Goal: Information Seeking & Learning: Find specific page/section

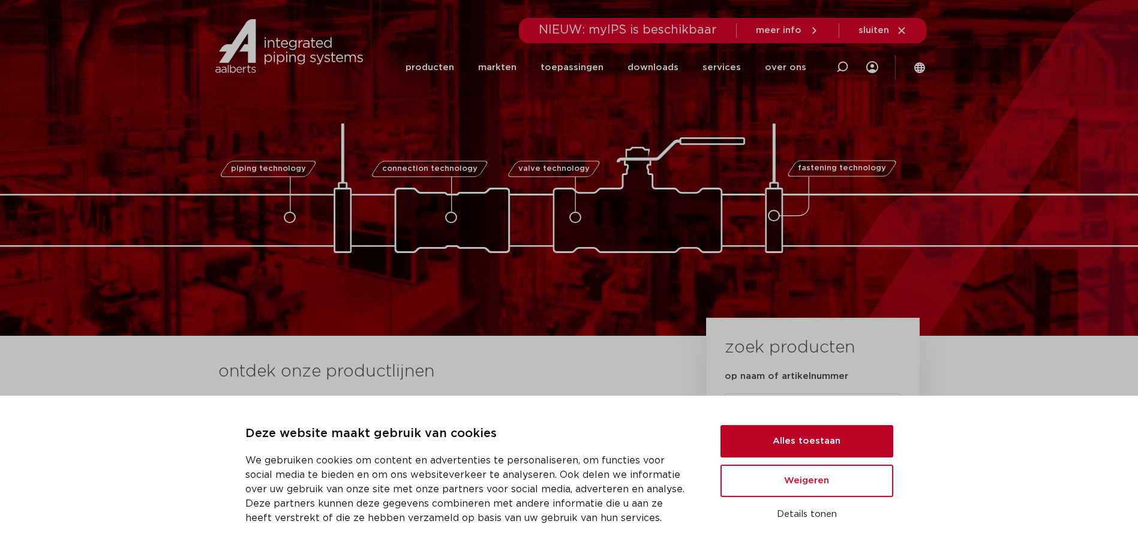
click at [834, 437] on button "Alles toestaan" at bounding box center [806, 441] width 173 height 32
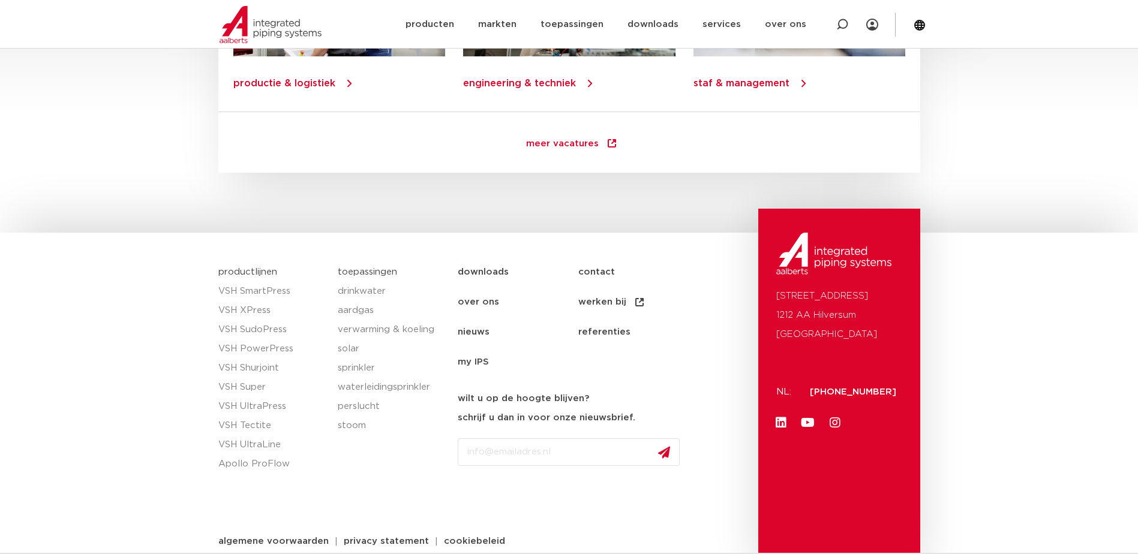
scroll to position [1722, 0]
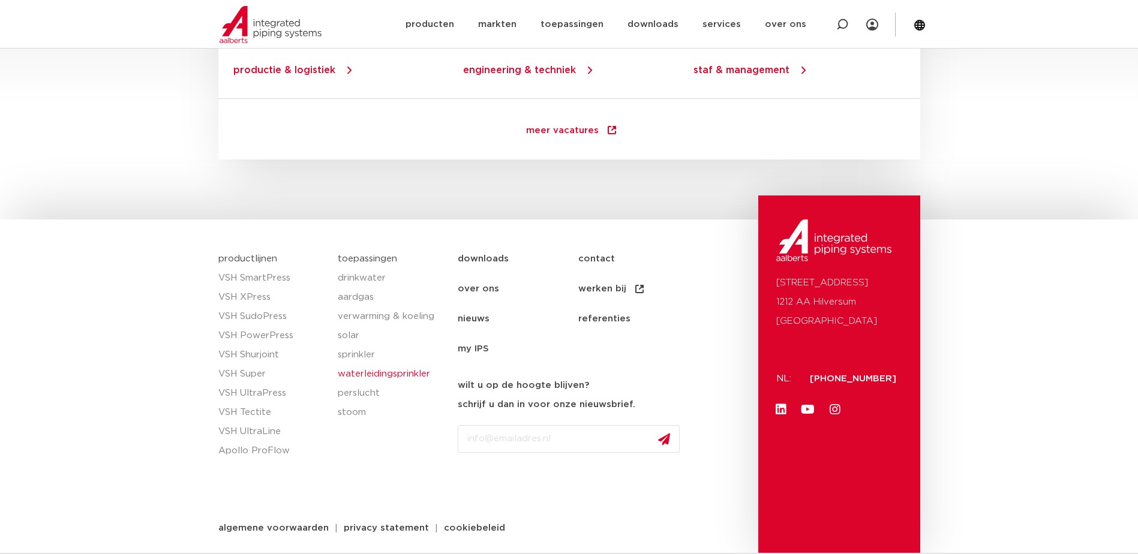
click at [362, 372] on link "waterleidingsprinkler" at bounding box center [392, 374] width 108 height 19
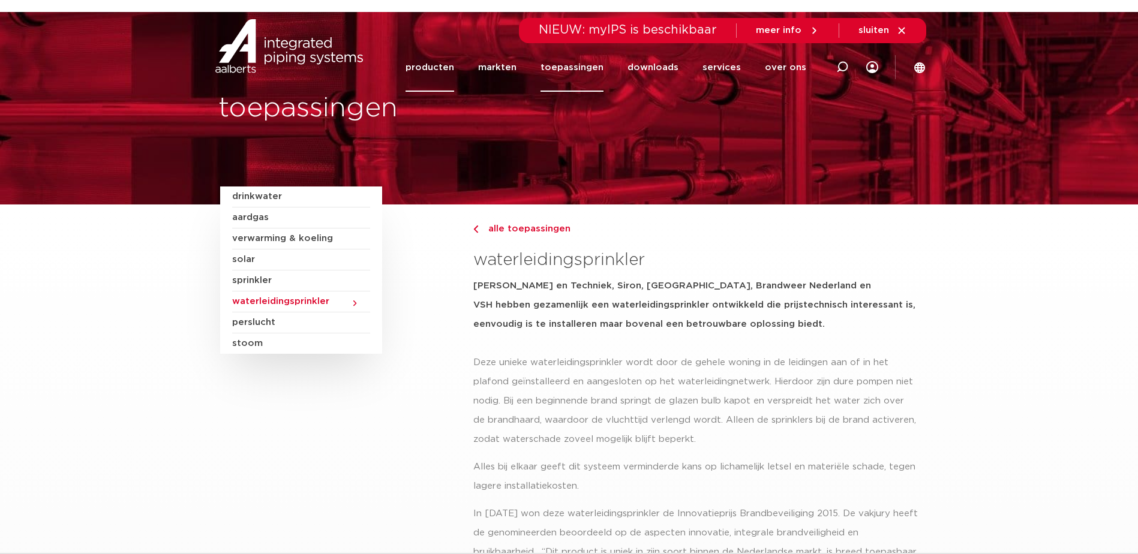
click at [427, 62] on link "producten" at bounding box center [429, 67] width 49 height 49
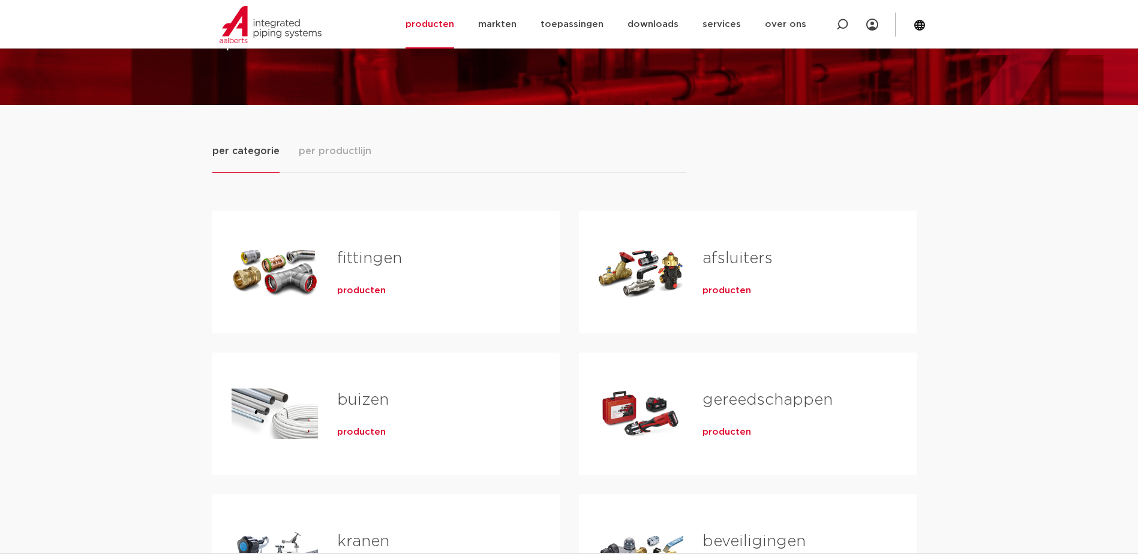
scroll to position [120, 0]
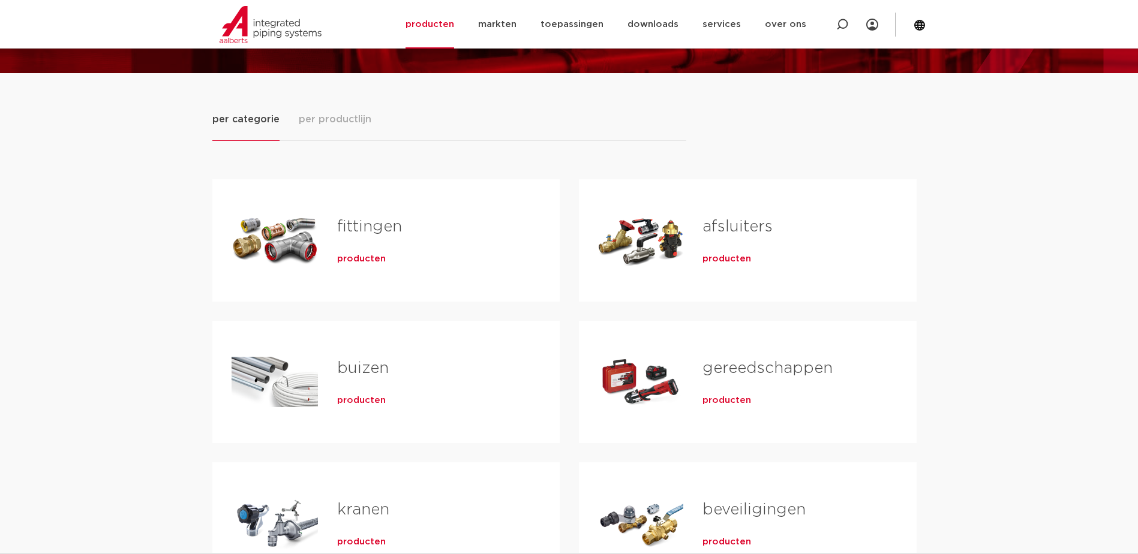
click at [352, 256] on span "producten" at bounding box center [361, 259] width 49 height 12
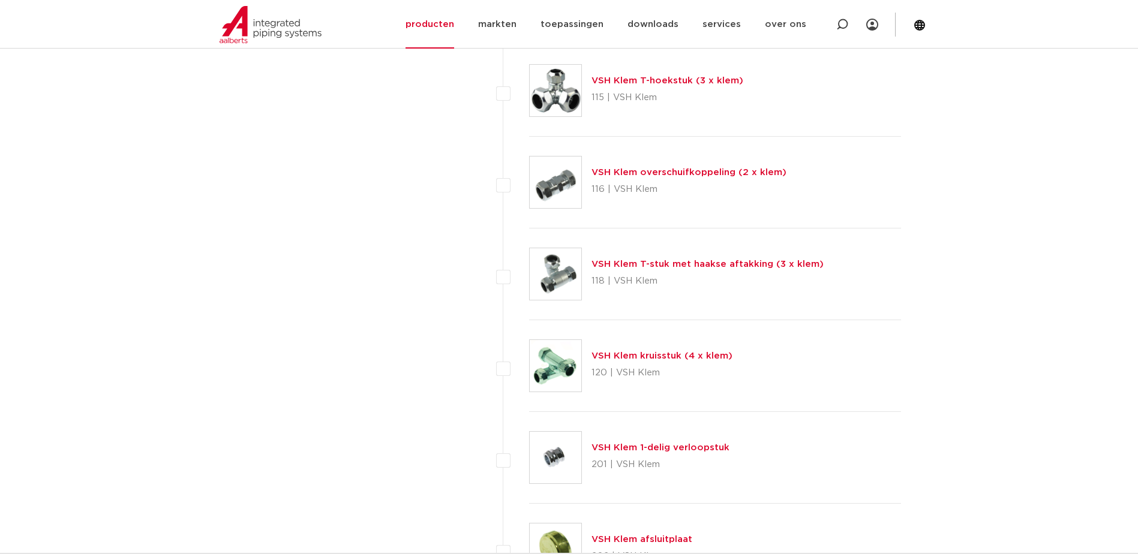
scroll to position [1919, 0]
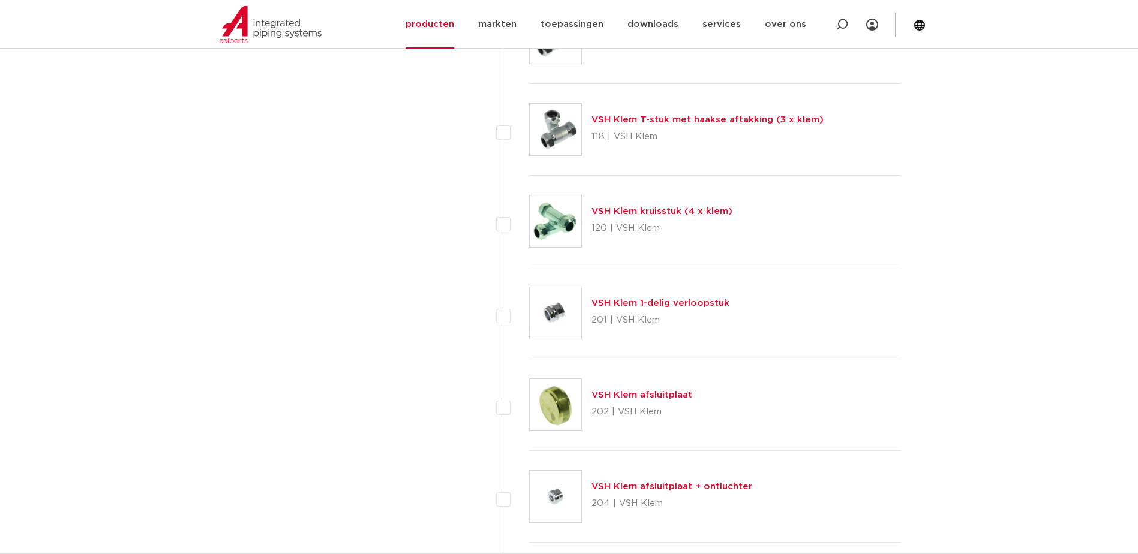
click at [689, 211] on link "VSH Klem kruisstuk (4 x klem)" at bounding box center [661, 211] width 141 height 9
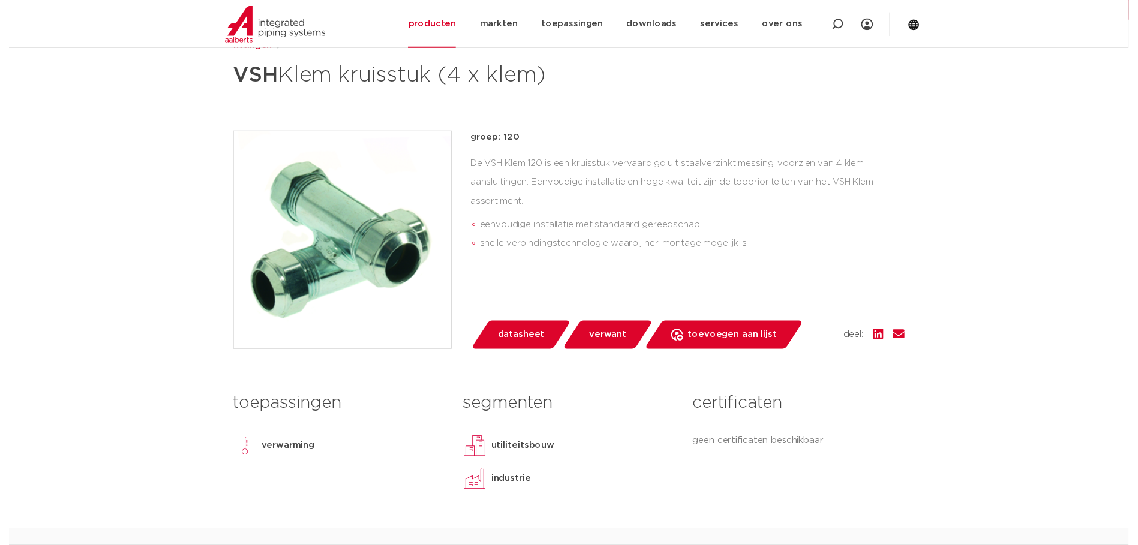
scroll to position [180, 0]
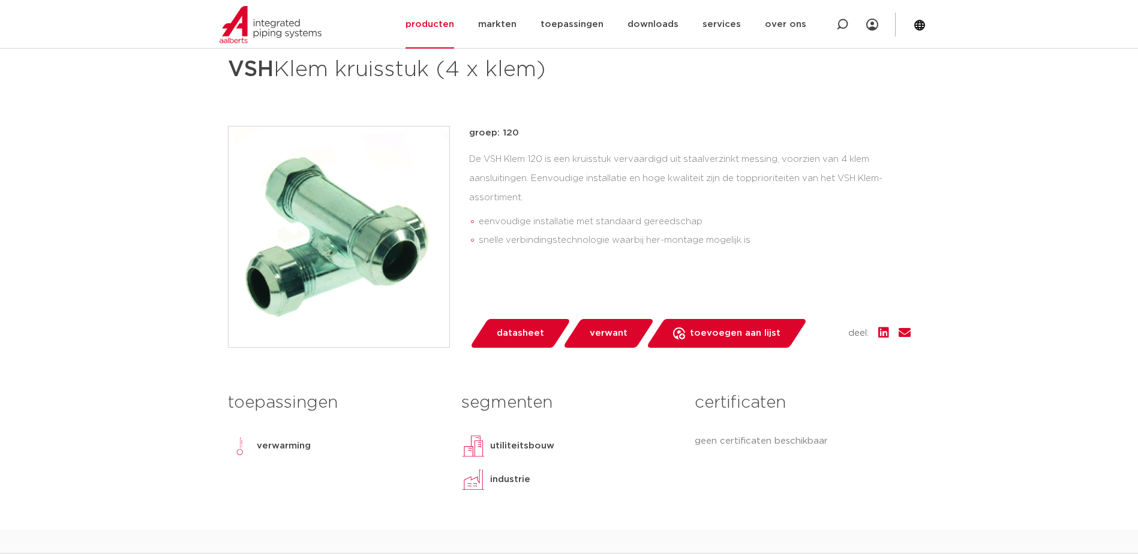
click at [531, 329] on span "datasheet" at bounding box center [520, 333] width 47 height 19
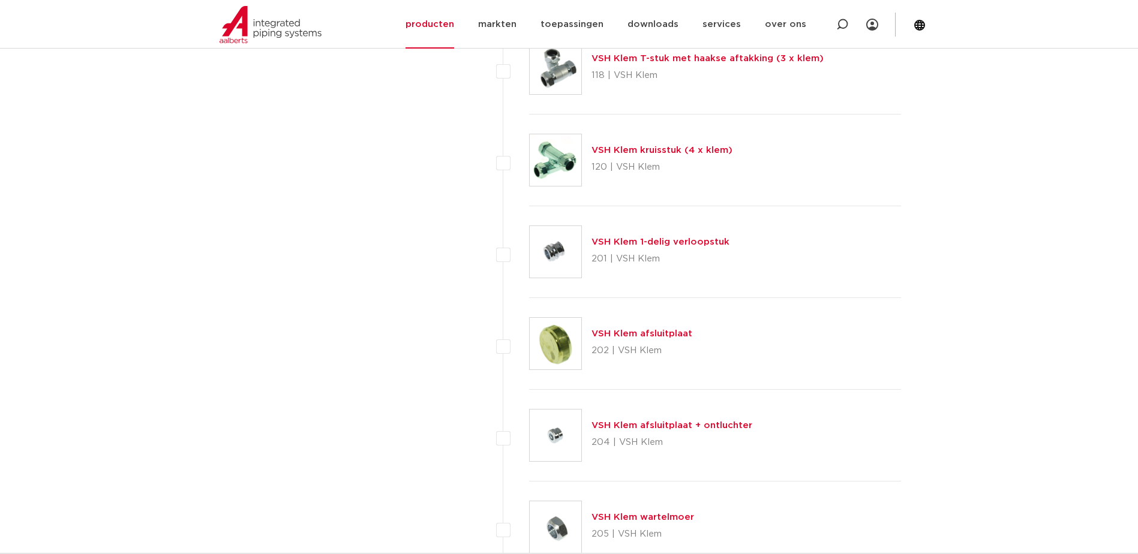
scroll to position [2039, 0]
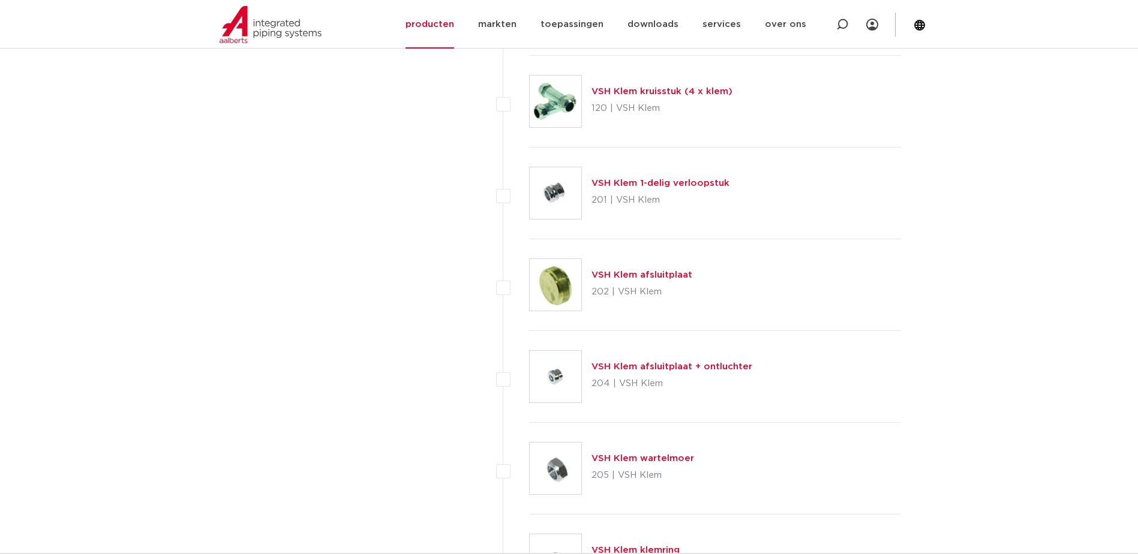
click at [609, 272] on link "VSH Klem afsluitplaat" at bounding box center [641, 274] width 101 height 9
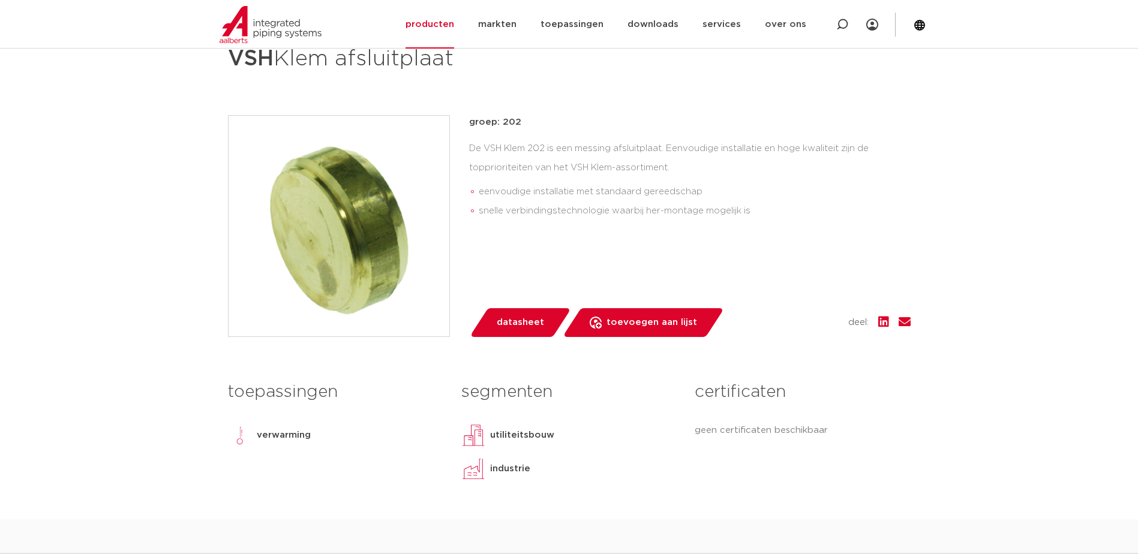
scroll to position [240, 0]
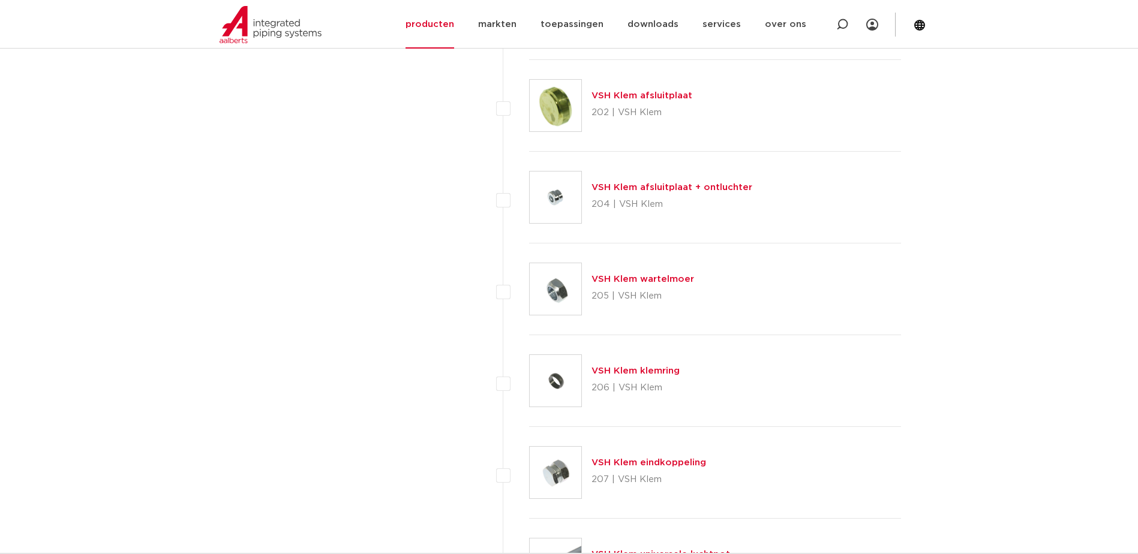
scroll to position [2219, 0]
click at [683, 185] on link "VSH Klem afsluitplaat + ontluchter" at bounding box center [671, 186] width 161 height 9
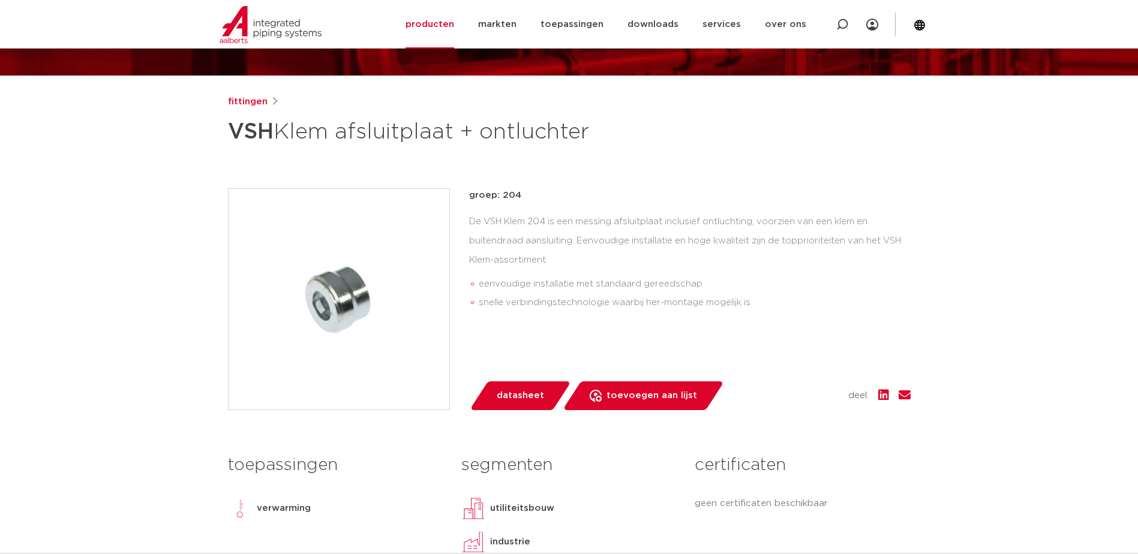
scroll to position [120, 0]
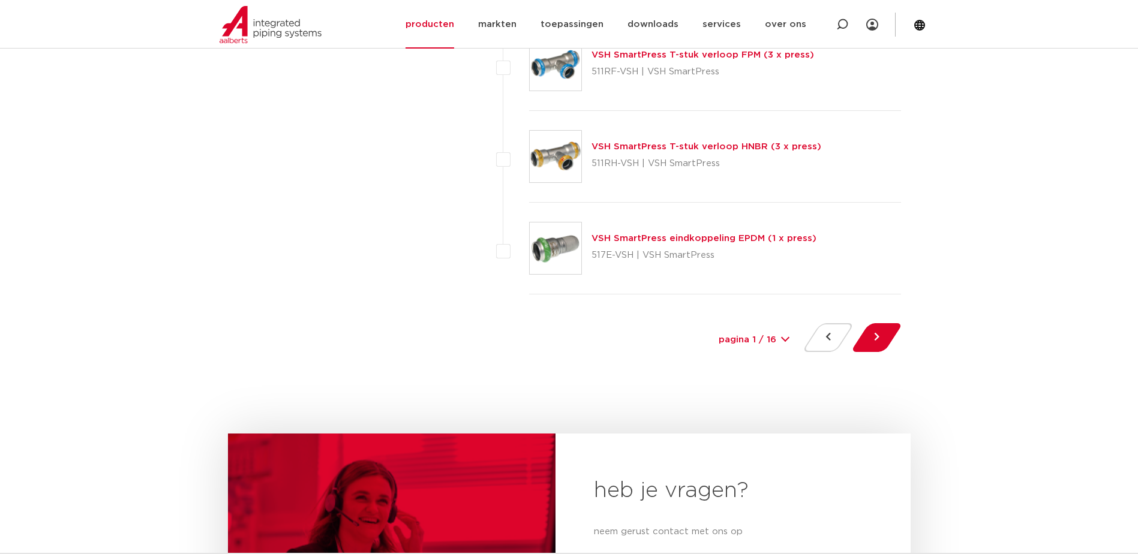
scroll to position [5638, 0]
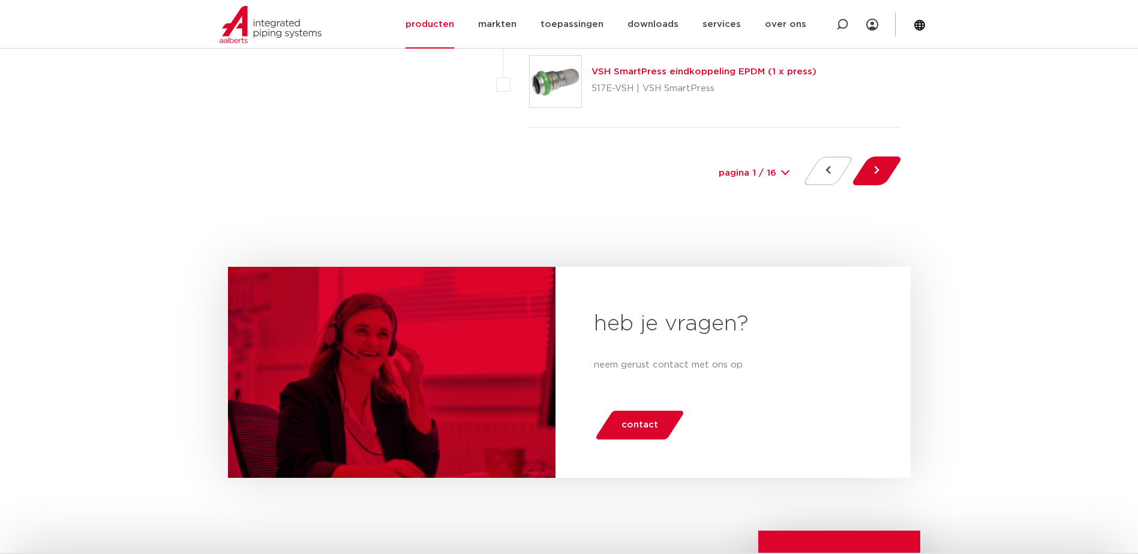
click at [792, 173] on select "pagina 1 / 16 1 2 3 4 5 6 7 8 9 10 11 12 13 14 15 16" at bounding box center [754, 173] width 90 height 27
click at [630, 169] on div "pagina 1 / 16 1 2 3 4 5 6 7 8 9 10 11 12 13 14 15 16" at bounding box center [702, 174] width 399 height 34
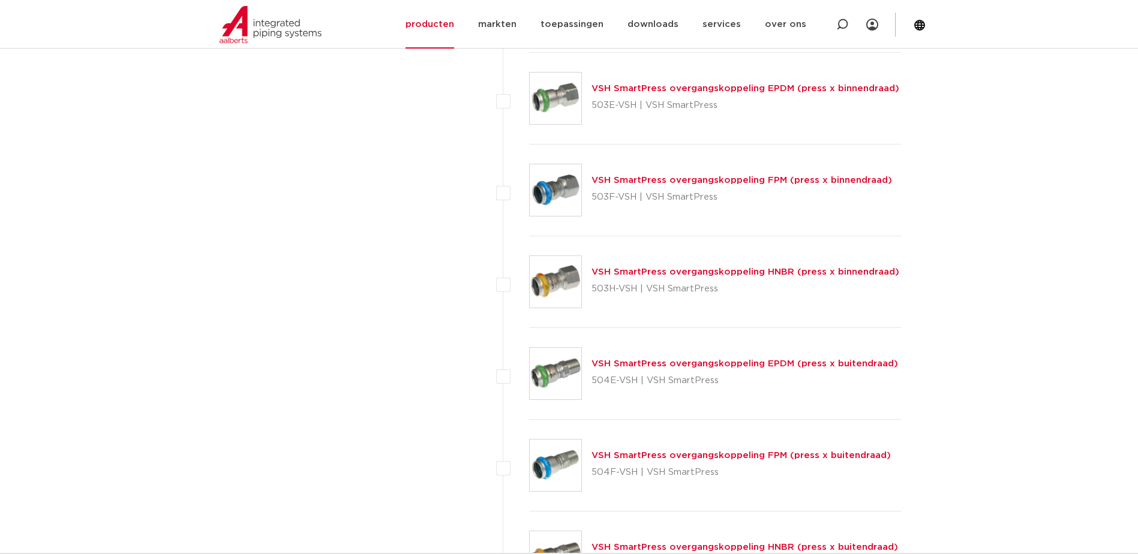
scroll to position [3119, 0]
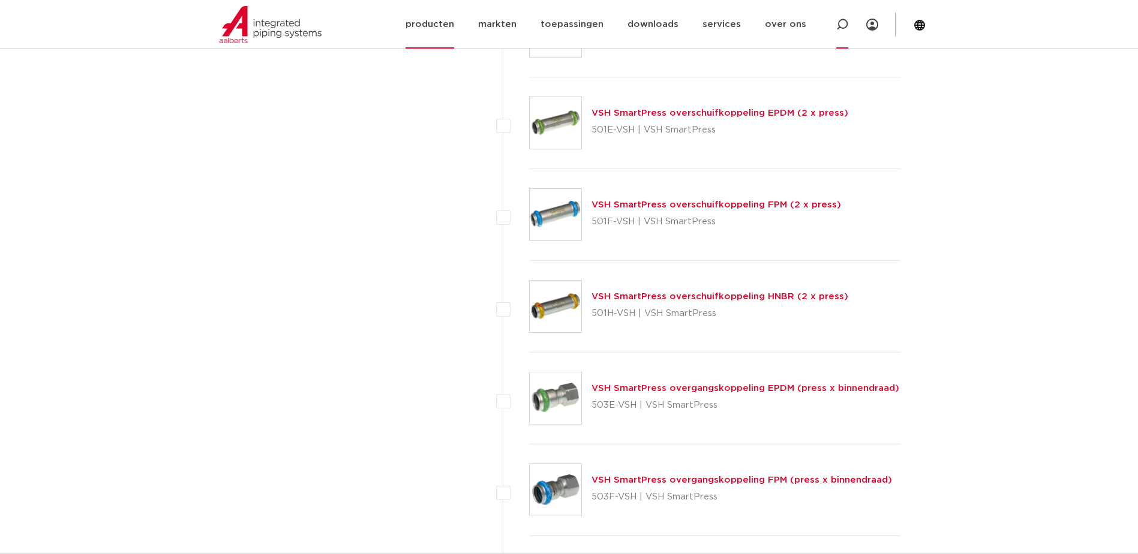
click at [843, 23] on icon at bounding box center [842, 25] width 12 height 12
type input "knie 22"
click button "Zoeken" at bounding box center [0, 0] width 0 height 0
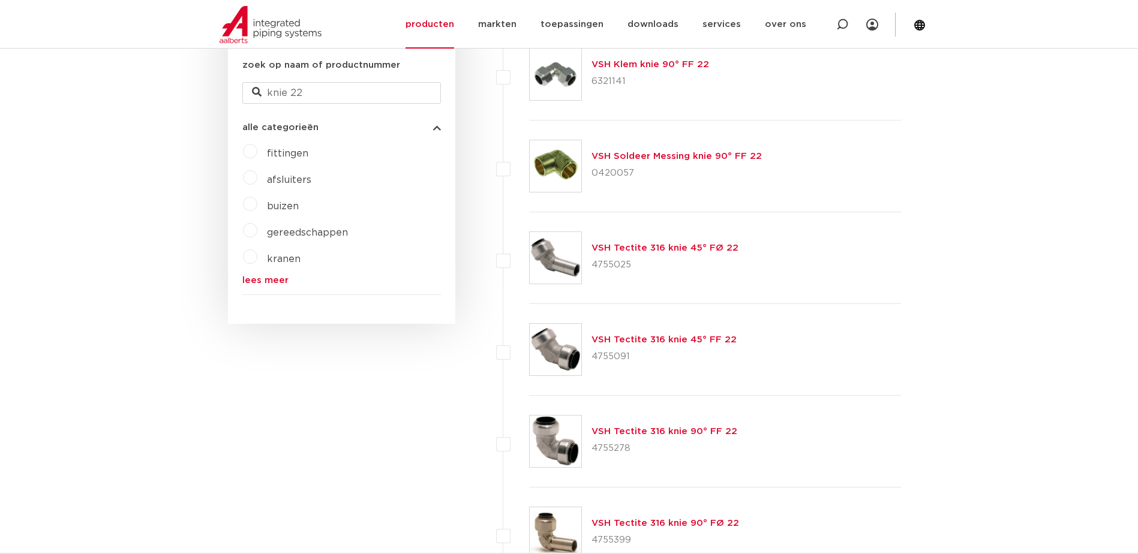
scroll to position [103, 0]
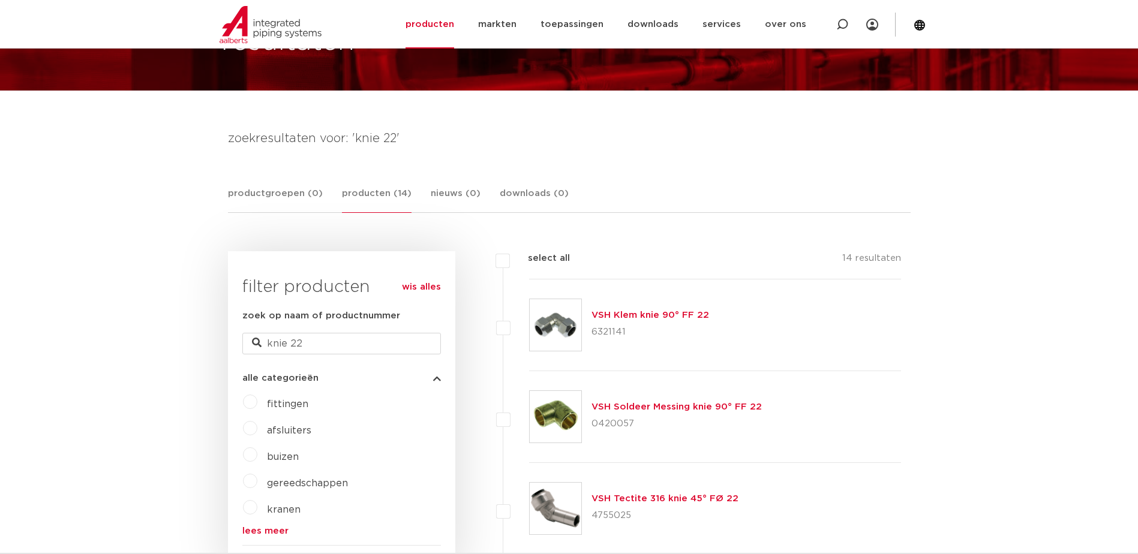
click at [536, 331] on img at bounding box center [556, 325] width 52 height 52
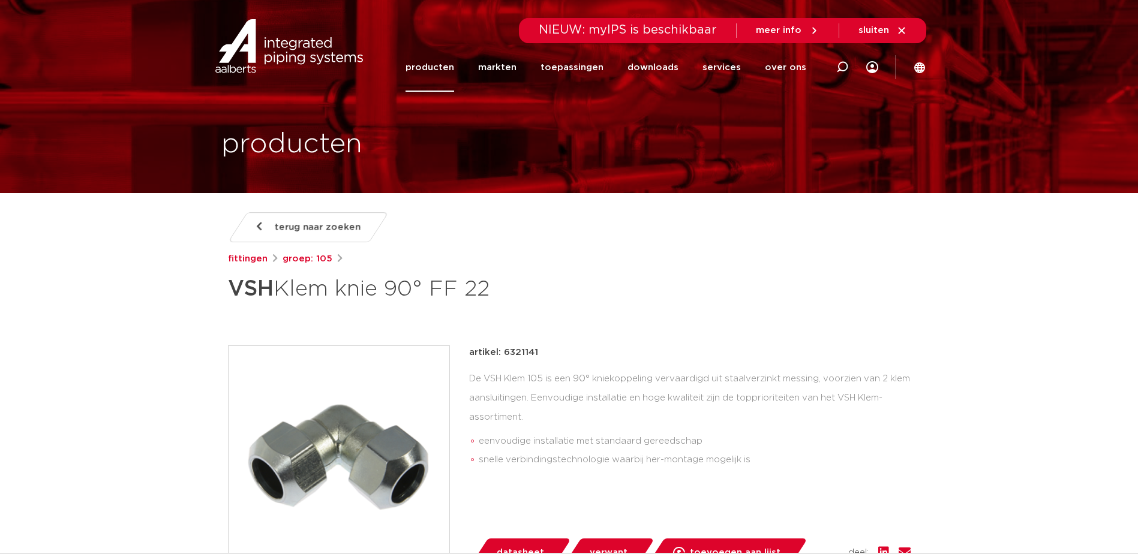
click at [312, 238] on link "terug naar zoeken" at bounding box center [307, 227] width 161 height 30
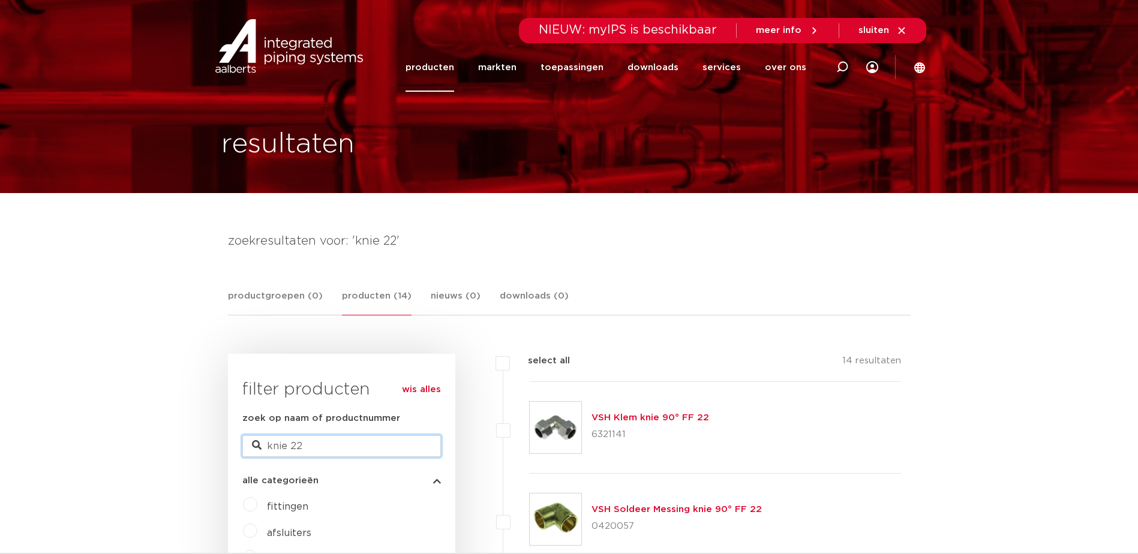
drag, startPoint x: 312, startPoint y: 447, endPoint x: 96, endPoint y: 436, distance: 216.8
paste input "0863500"
type input "0863500"
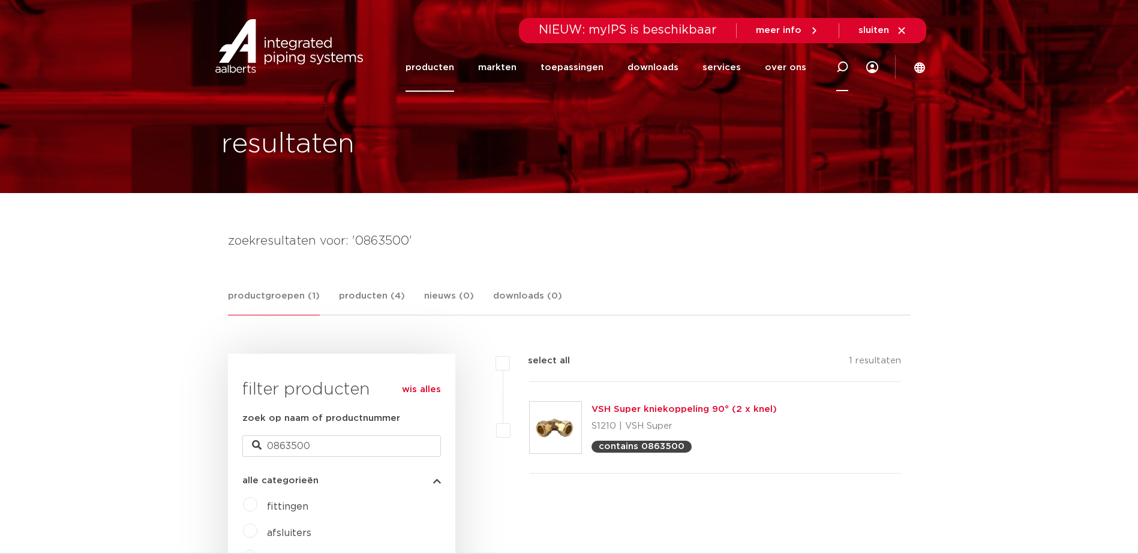
click at [846, 71] on icon at bounding box center [842, 67] width 12 height 12
type input "knie 22"
click button "Zoeken" at bounding box center [0, 0] width 0 height 0
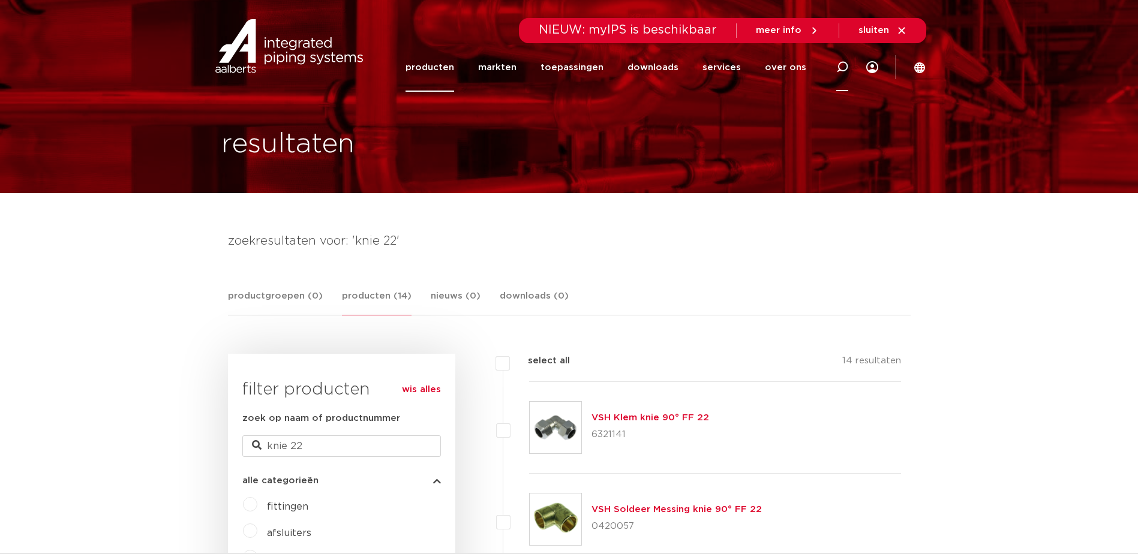
click at [841, 65] on icon at bounding box center [842, 67] width 12 height 12
type input "vsh super knie"
click button "Zoeken" at bounding box center [0, 0] width 0 height 0
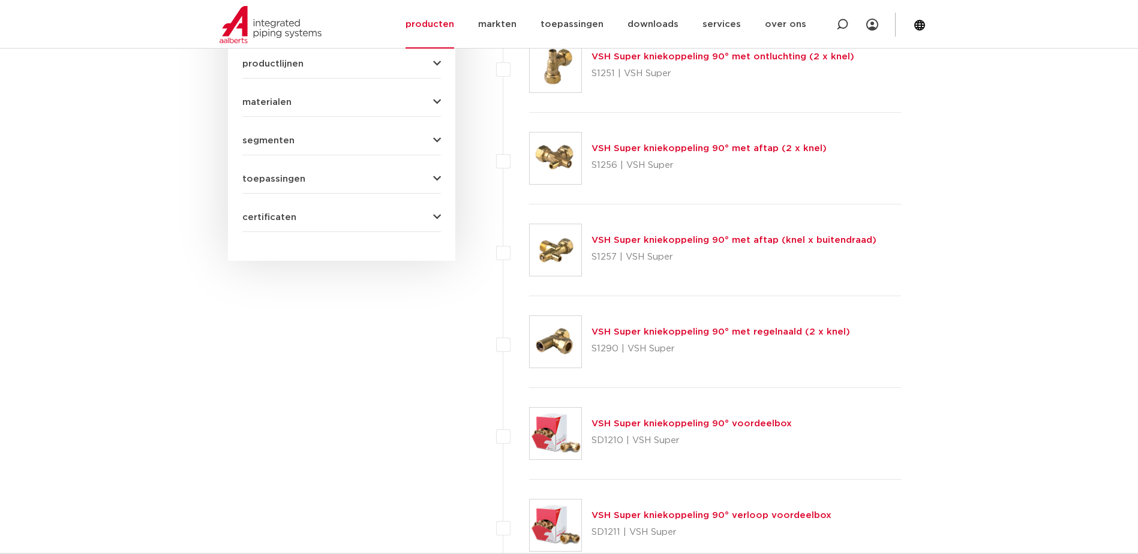
scroll to position [900, 0]
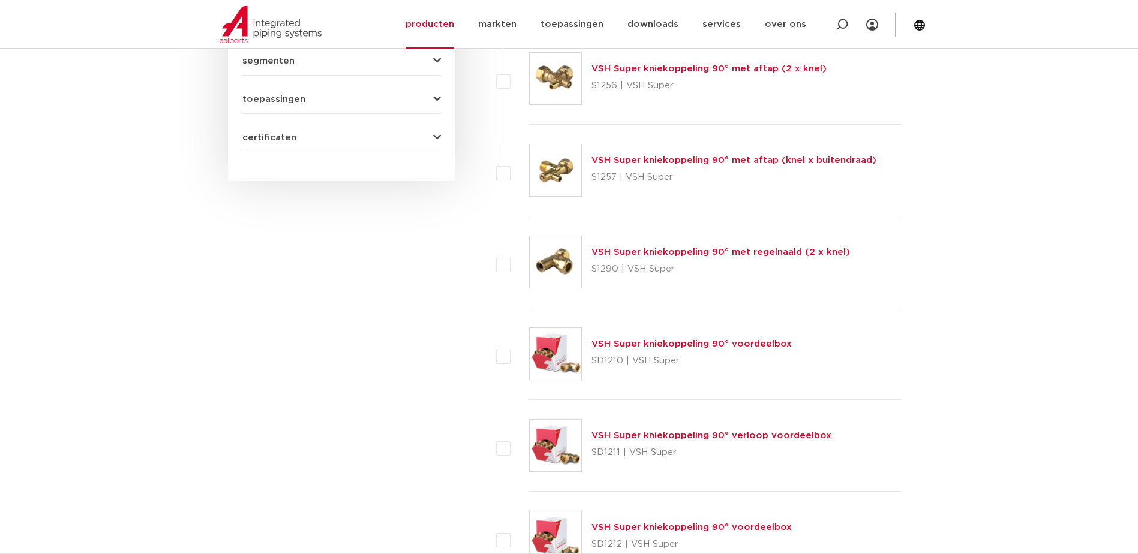
click at [723, 345] on link "VSH Super kniekoppeling 90° voordeelbox" at bounding box center [691, 343] width 200 height 9
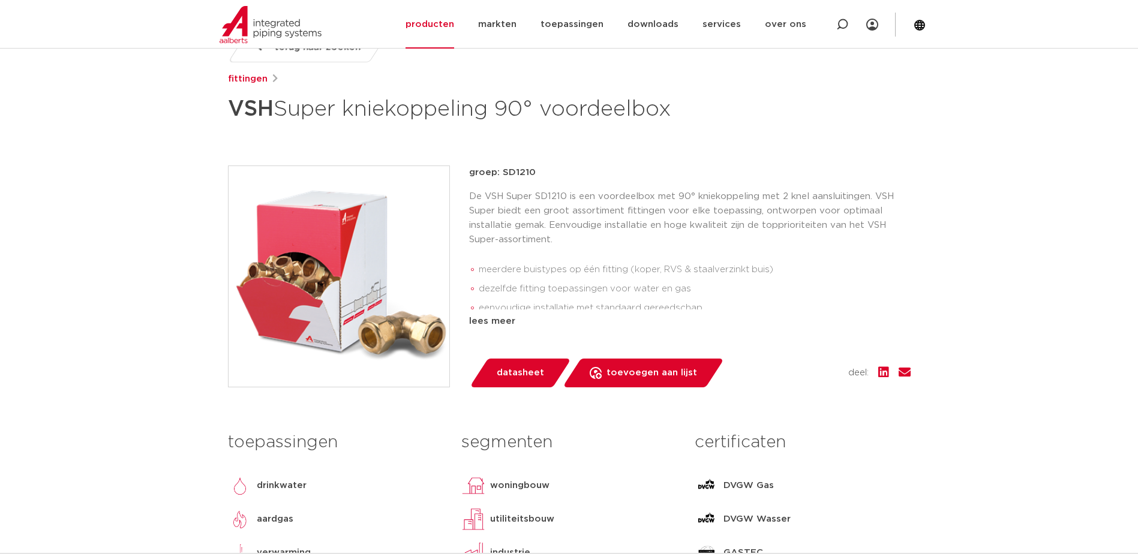
scroll to position [240, 0]
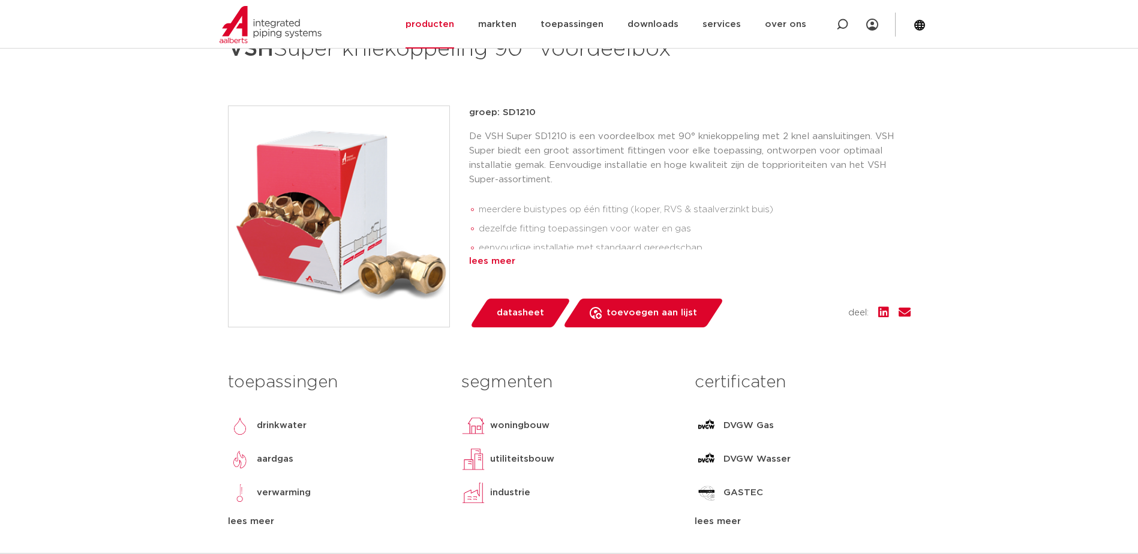
click at [498, 269] on div "lees meer" at bounding box center [689, 261] width 441 height 14
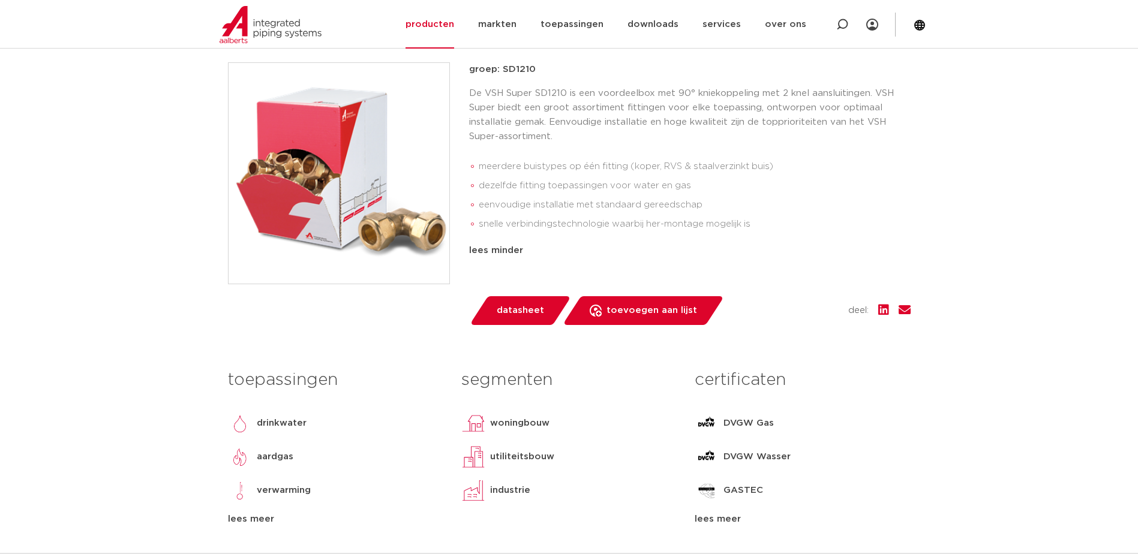
scroll to position [480, 0]
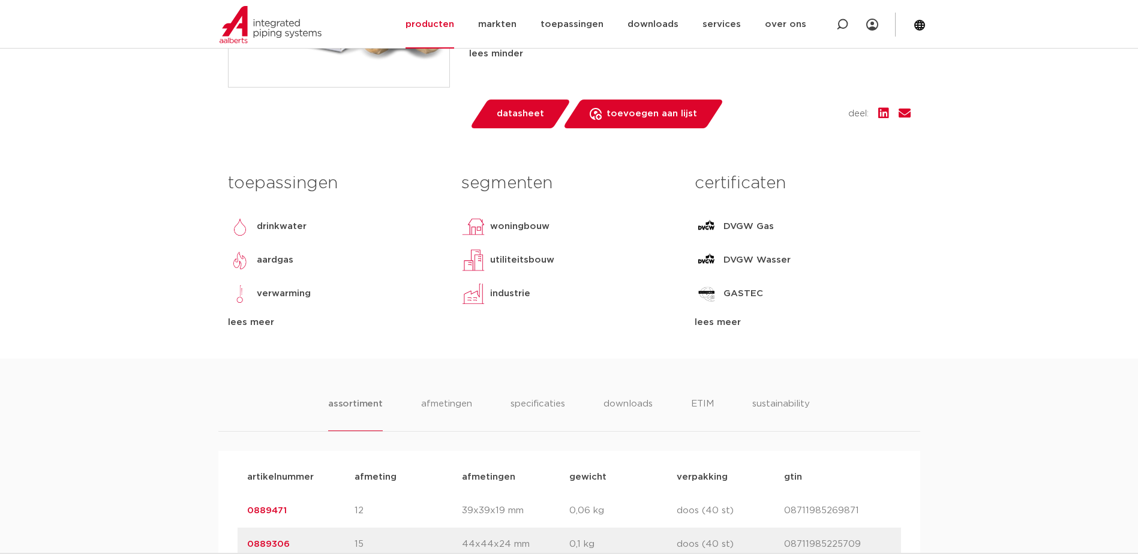
click at [253, 330] on div "lees meer" at bounding box center [335, 322] width 215 height 14
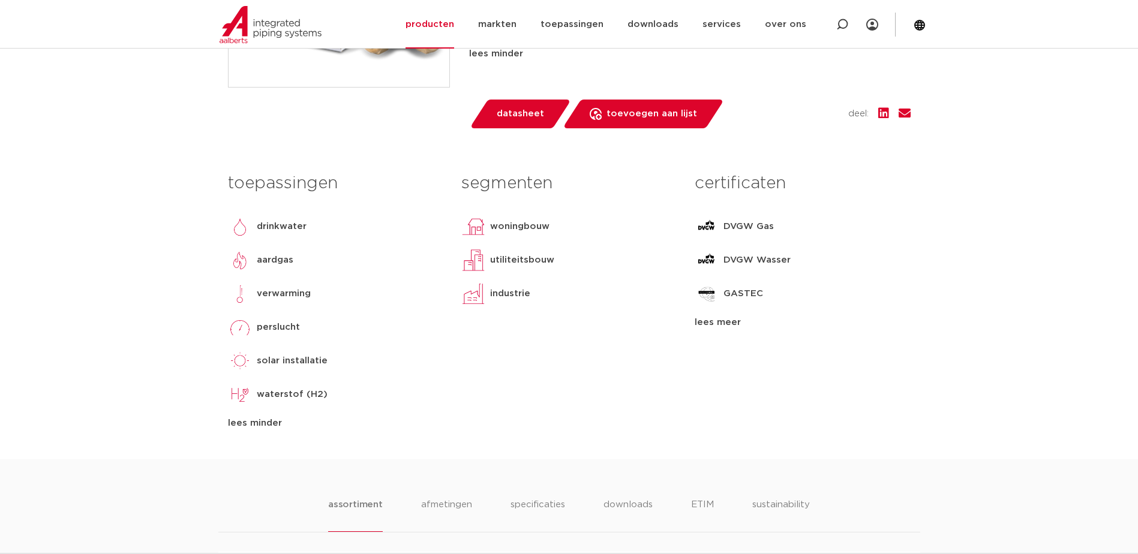
click at [712, 330] on div "lees meer" at bounding box center [802, 322] width 215 height 14
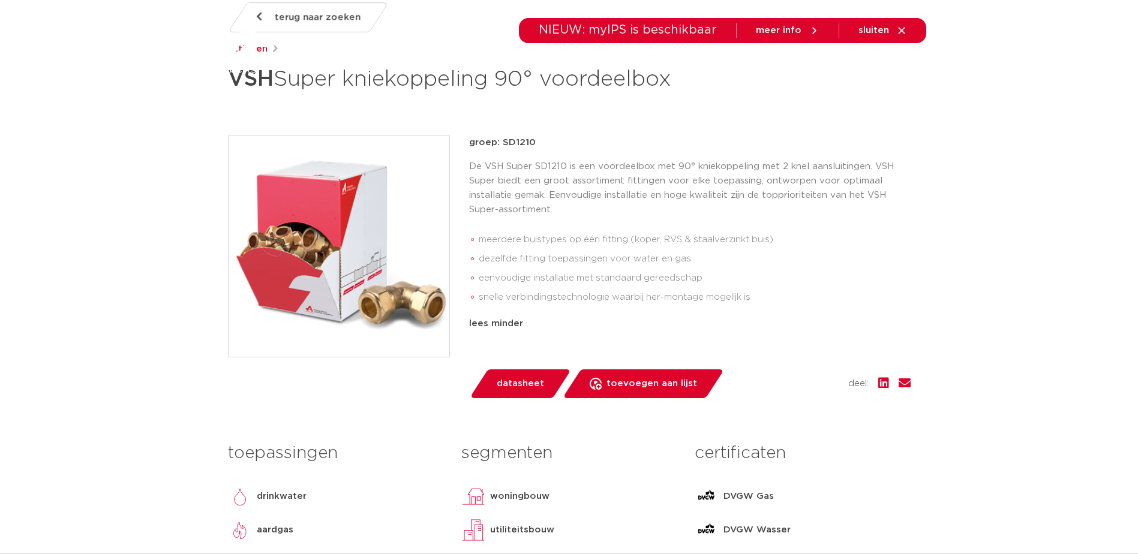
scroll to position [0, 0]
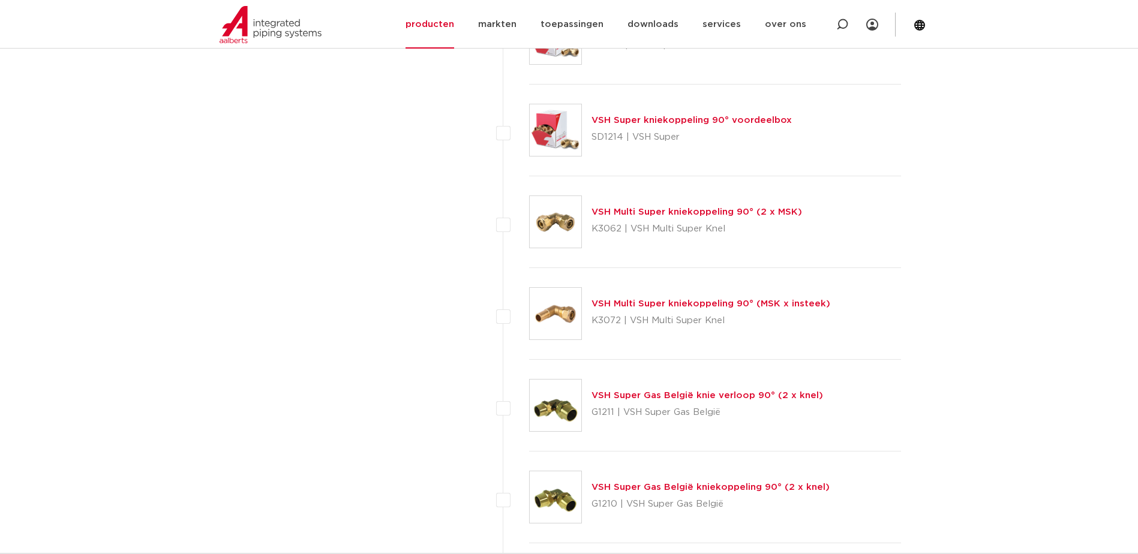
scroll to position [1439, 0]
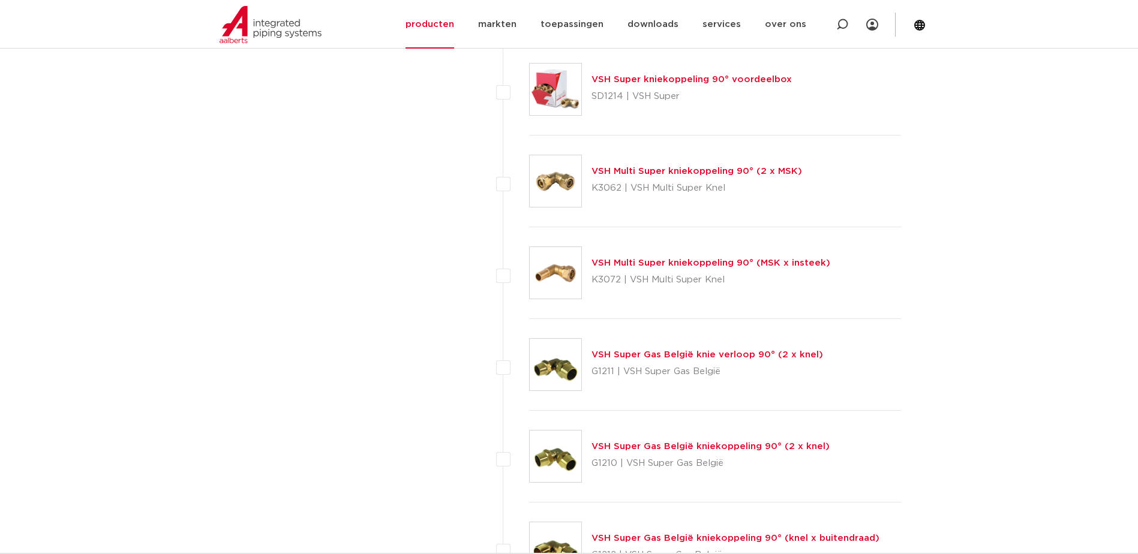
click at [674, 261] on link "VSH Multi Super kniekoppeling 90° (MSK x insteek)" at bounding box center [710, 262] width 239 height 9
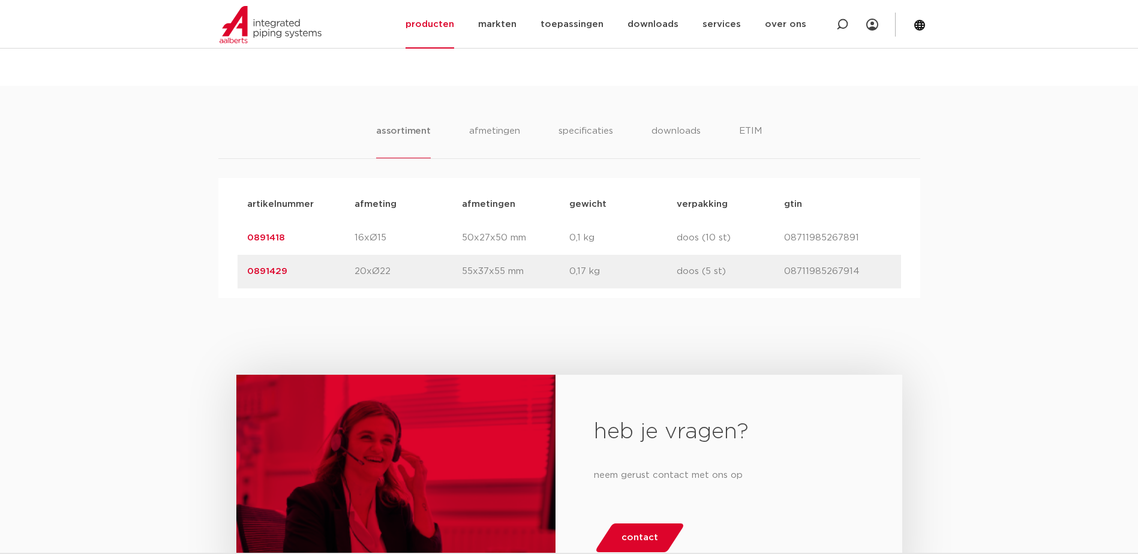
scroll to position [720, 0]
